Goal: Task Accomplishment & Management: Use online tool/utility

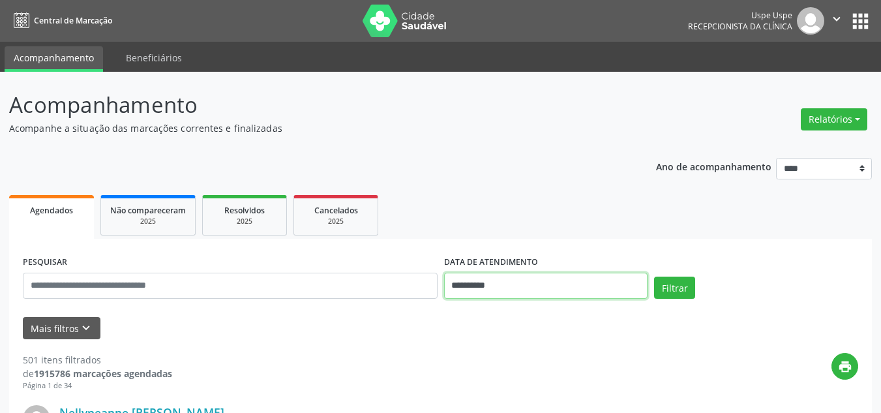
click at [465, 286] on input "**********" at bounding box center [546, 286] width 204 height 26
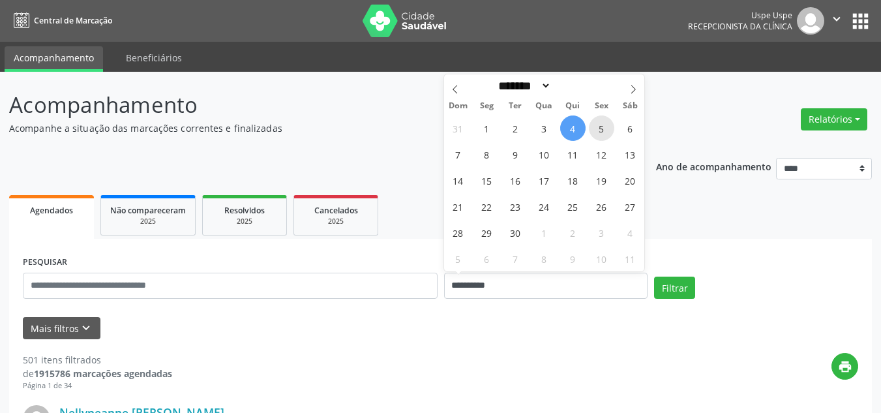
click at [602, 123] on span "5" at bounding box center [601, 127] width 25 height 25
type input "**********"
click at [601, 127] on span "5" at bounding box center [601, 127] width 25 height 25
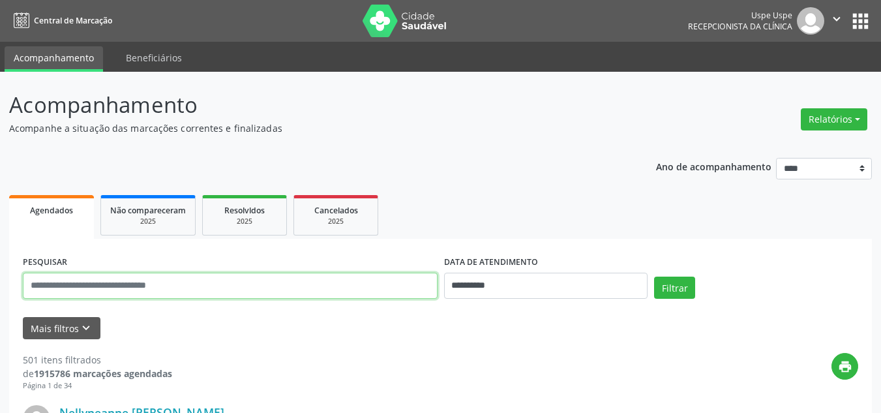
click at [286, 293] on input "text" at bounding box center [230, 286] width 415 height 26
click at [827, 121] on button "Relatórios" at bounding box center [834, 119] width 67 height 22
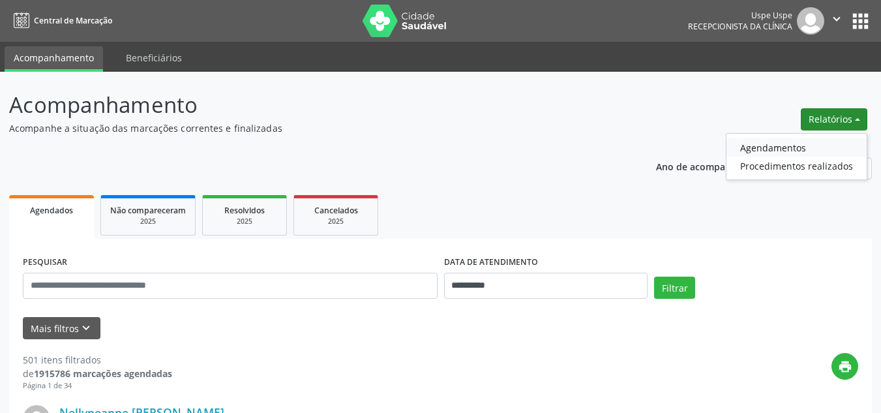
click at [821, 143] on link "Agendamentos" at bounding box center [796, 147] width 140 height 18
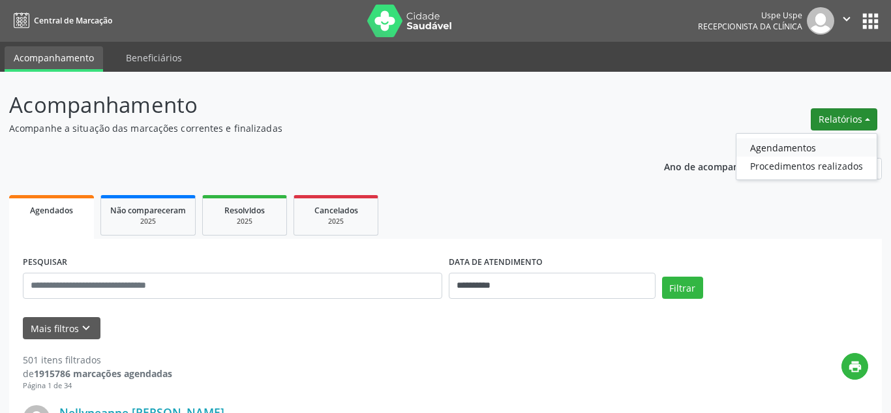
select select "*"
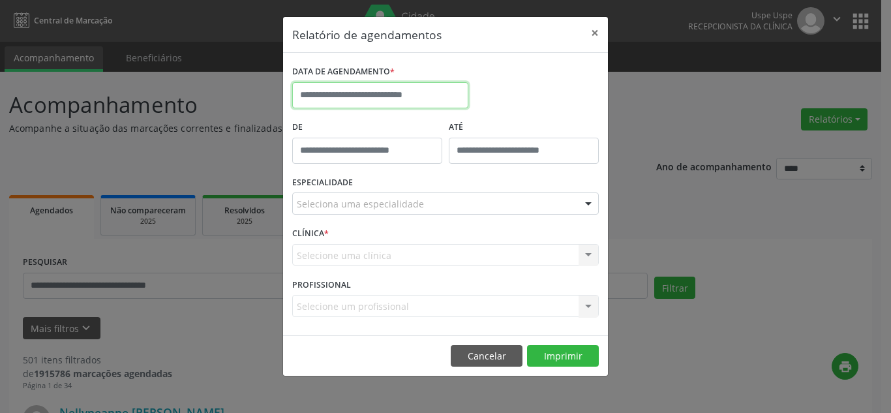
click at [347, 97] on input "text" at bounding box center [380, 95] width 176 height 26
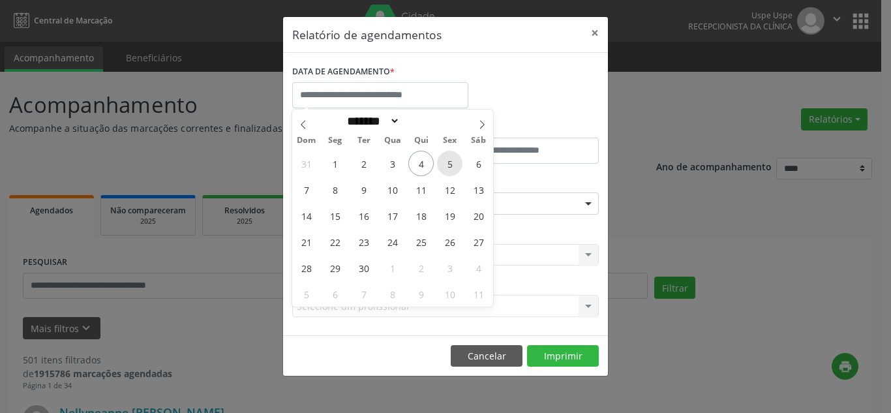
click at [445, 164] on span "5" at bounding box center [449, 163] width 25 height 25
type input "**********"
click at [445, 164] on span "5" at bounding box center [449, 163] width 25 height 25
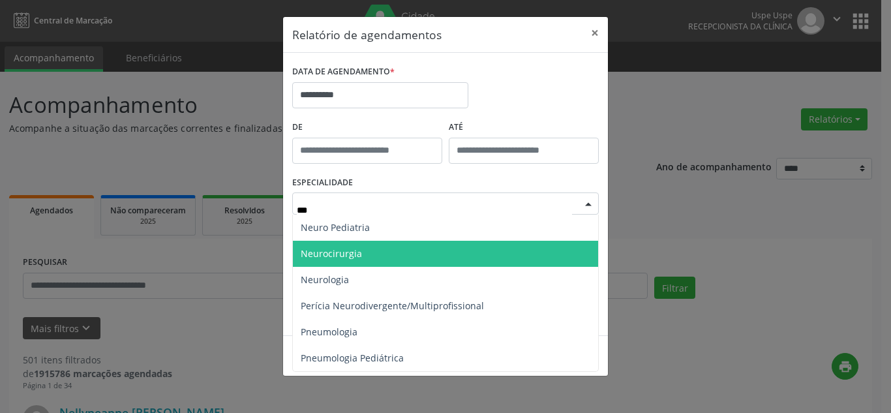
click at [342, 256] on span "Neurocirurgia" at bounding box center [331, 253] width 61 height 12
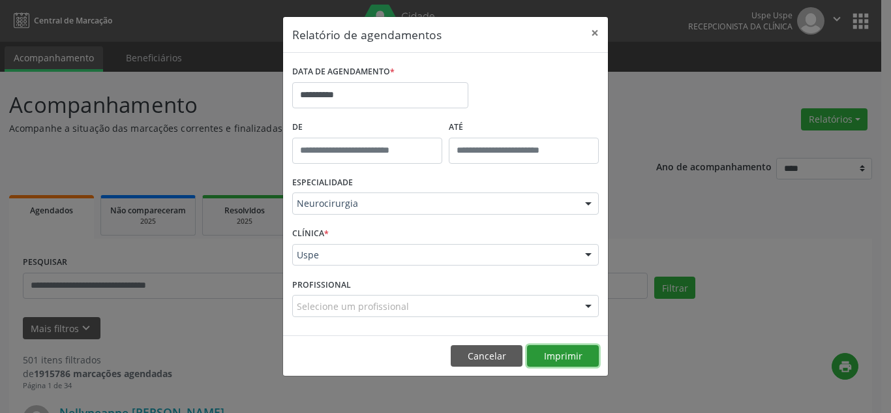
click at [569, 360] on button "Imprimir" at bounding box center [563, 356] width 72 height 22
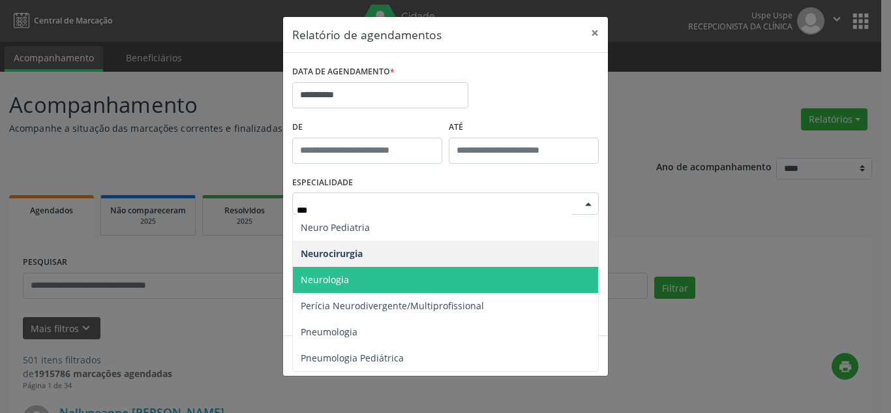
click at [362, 279] on span "Neurologia" at bounding box center [445, 280] width 305 height 26
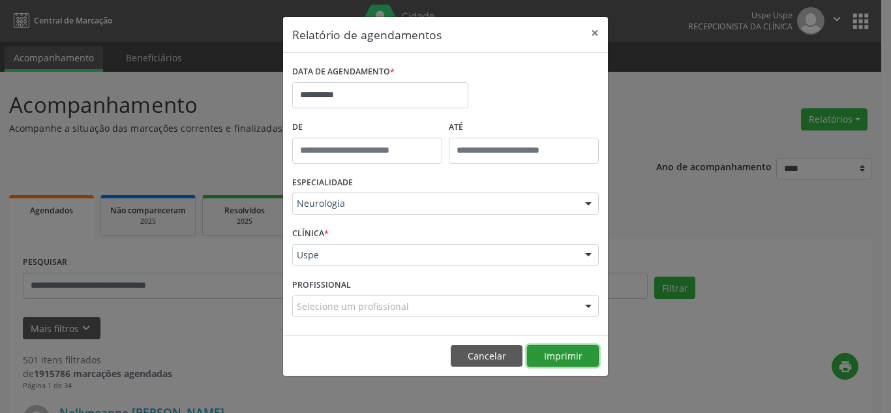
click at [554, 361] on button "Imprimir" at bounding box center [563, 356] width 72 height 22
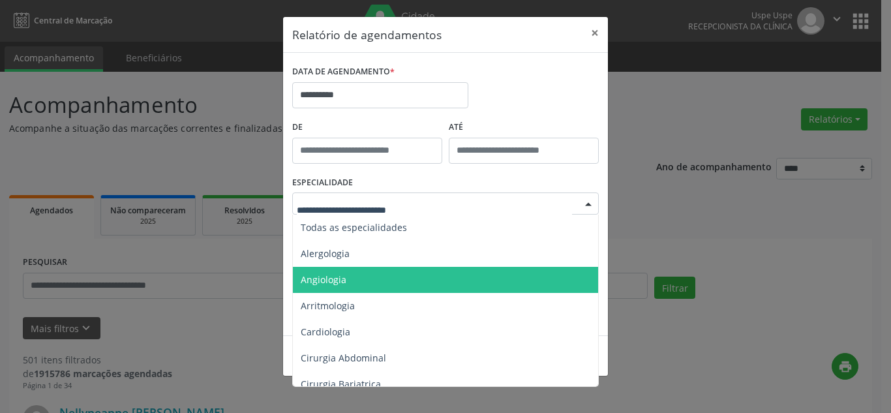
click at [368, 196] on div at bounding box center [445, 203] width 306 height 22
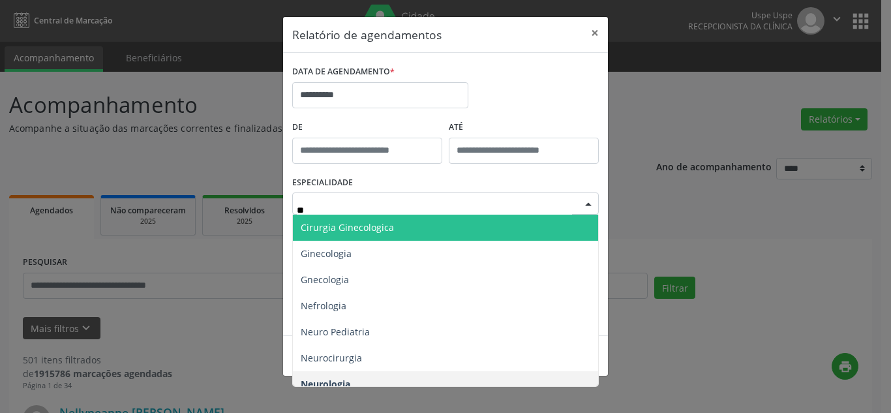
type input "*"
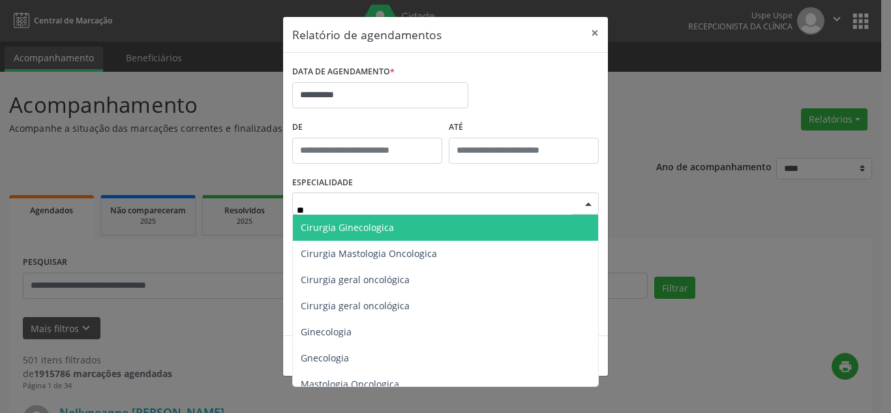
type input "*"
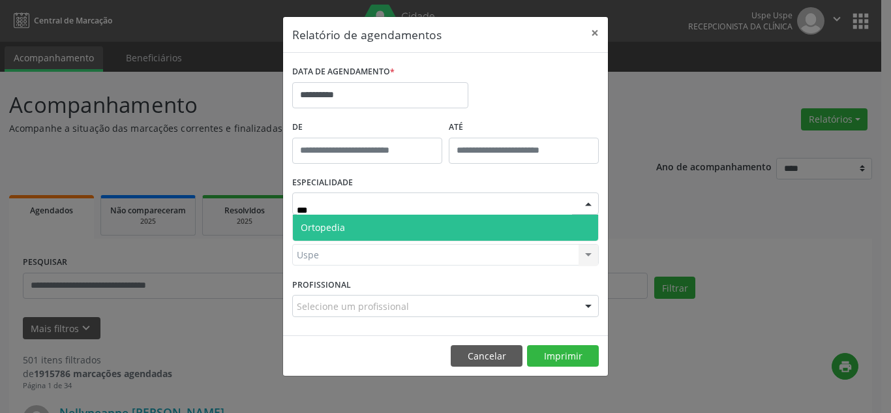
type input "****"
click at [358, 226] on span "Ortopedia" at bounding box center [445, 228] width 305 height 26
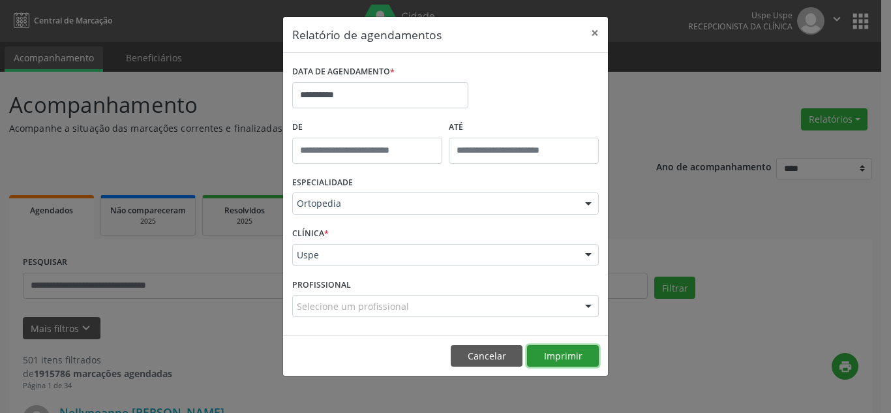
click at [567, 355] on button "Imprimir" at bounding box center [563, 356] width 72 height 22
